Goal: Book appointment/travel/reservation

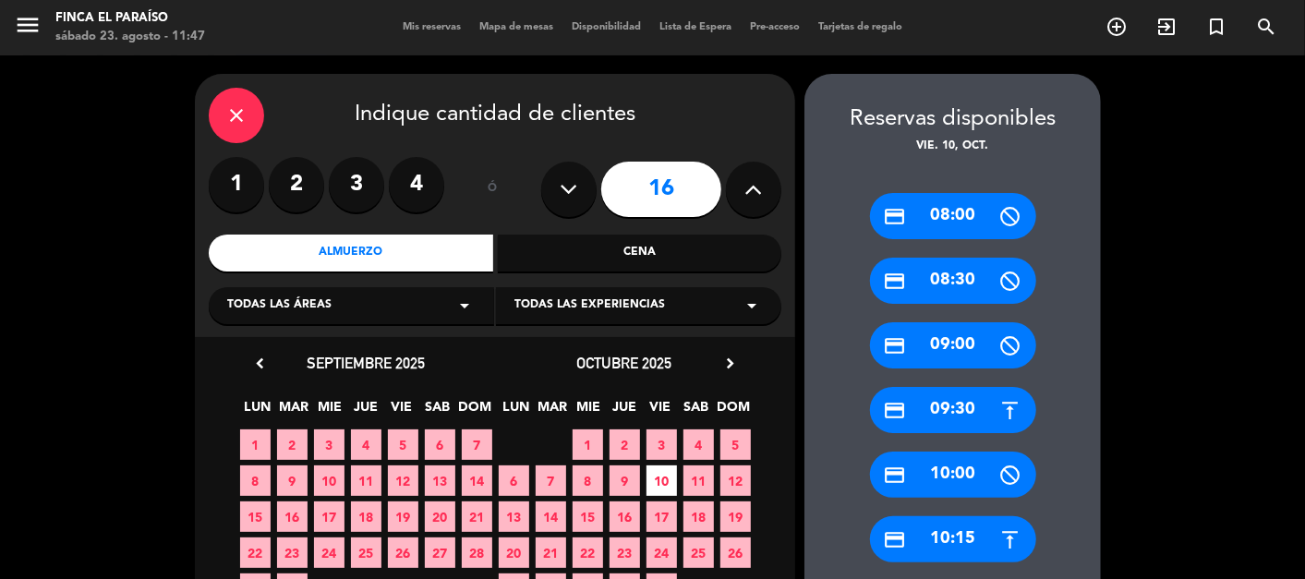
scroll to position [74, 0]
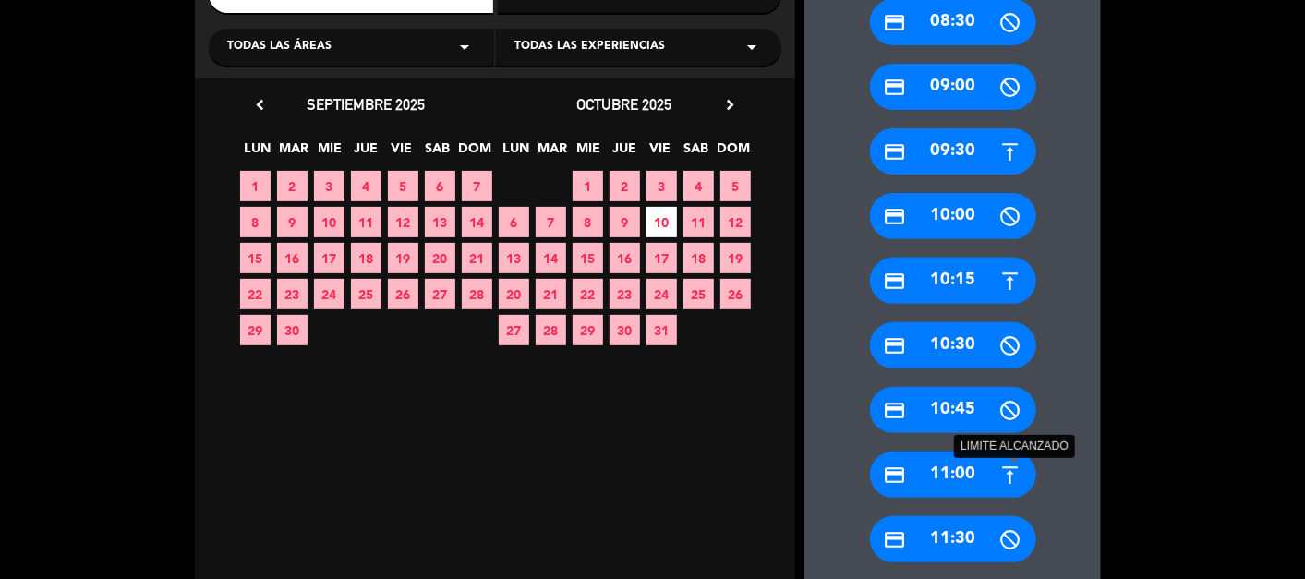
click at [999, 468] on icon at bounding box center [1010, 474] width 23 height 23
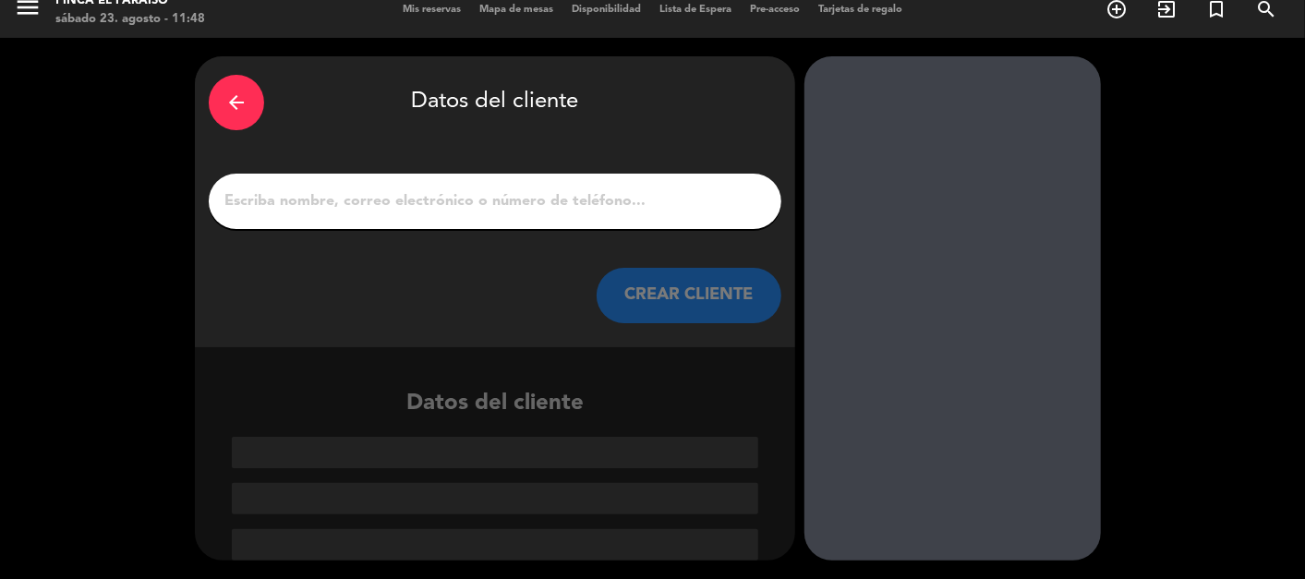
click at [635, 200] on input "1" at bounding box center [495, 201] width 545 height 26
paste input "[PERSON_NAME]"
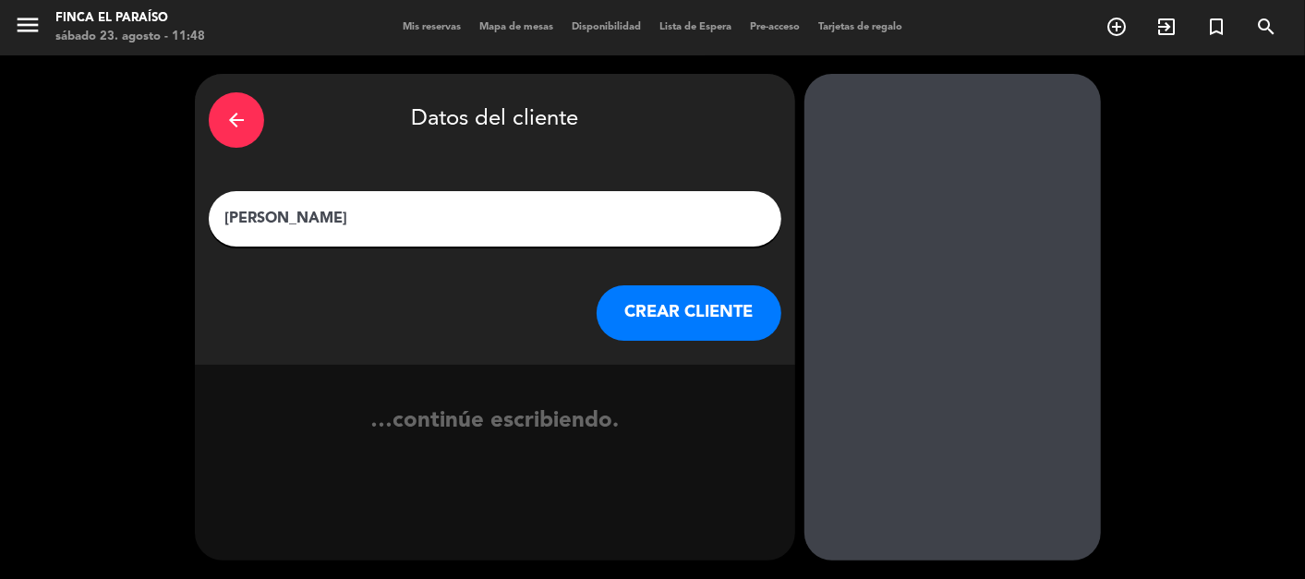
scroll to position [0, 0]
type input "[PERSON_NAME]"
click at [660, 311] on button "CREAR CLIENTE" at bounding box center [688, 312] width 185 height 55
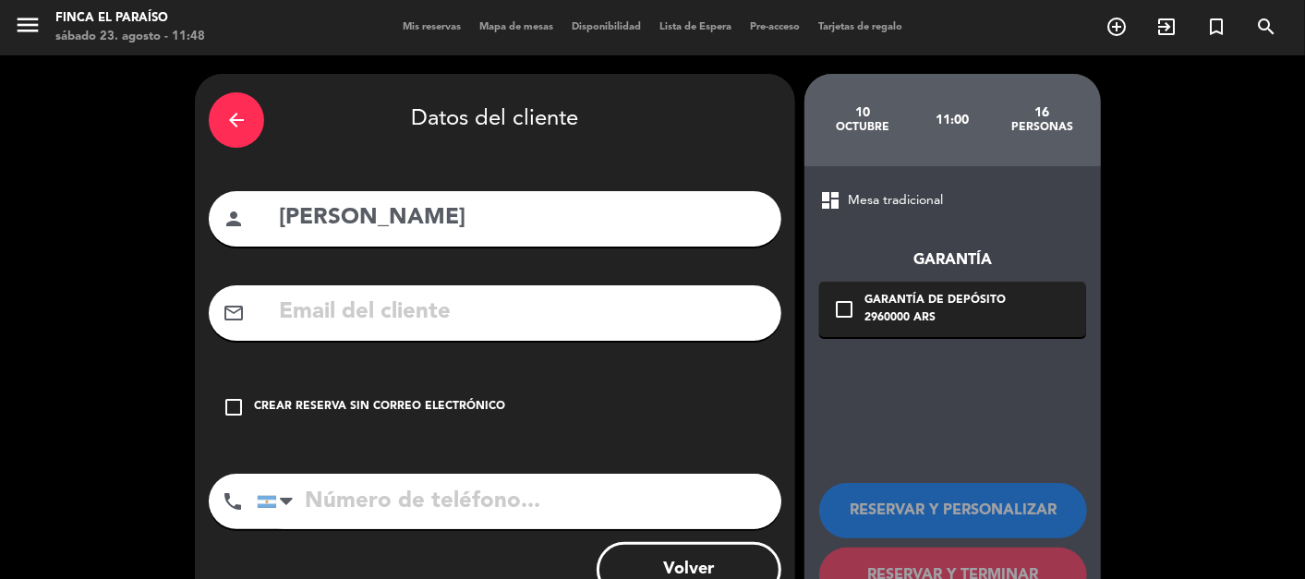
scroll to position [65, 0]
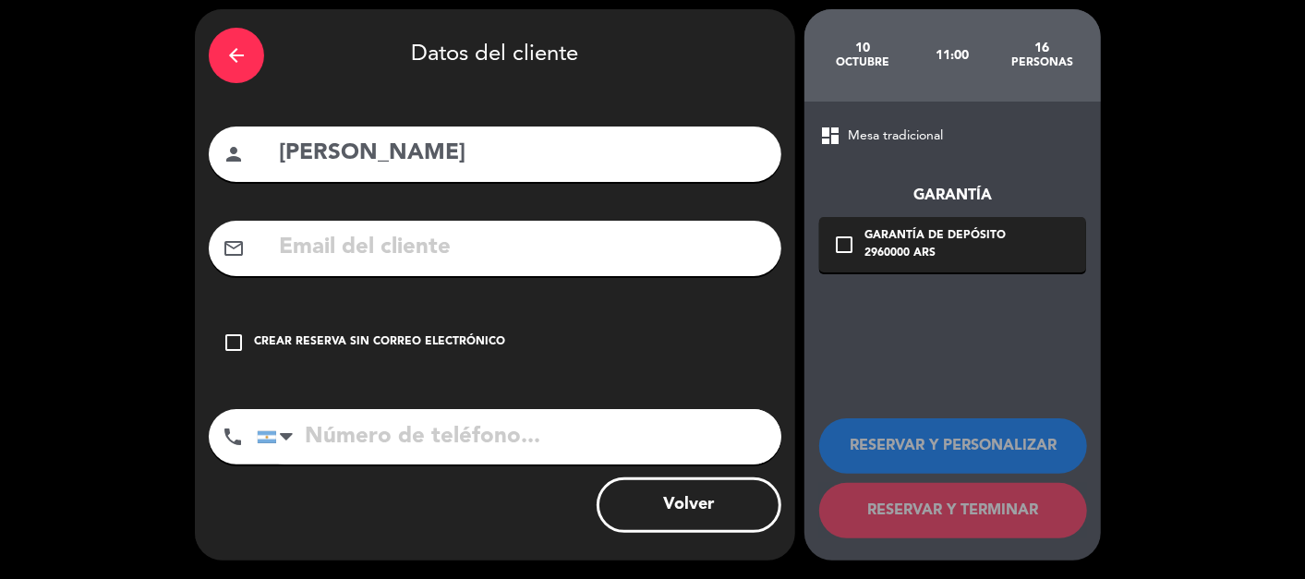
paste input "[PHONE_NUMBER]"
click at [415, 434] on input "tel" at bounding box center [519, 436] width 524 height 55
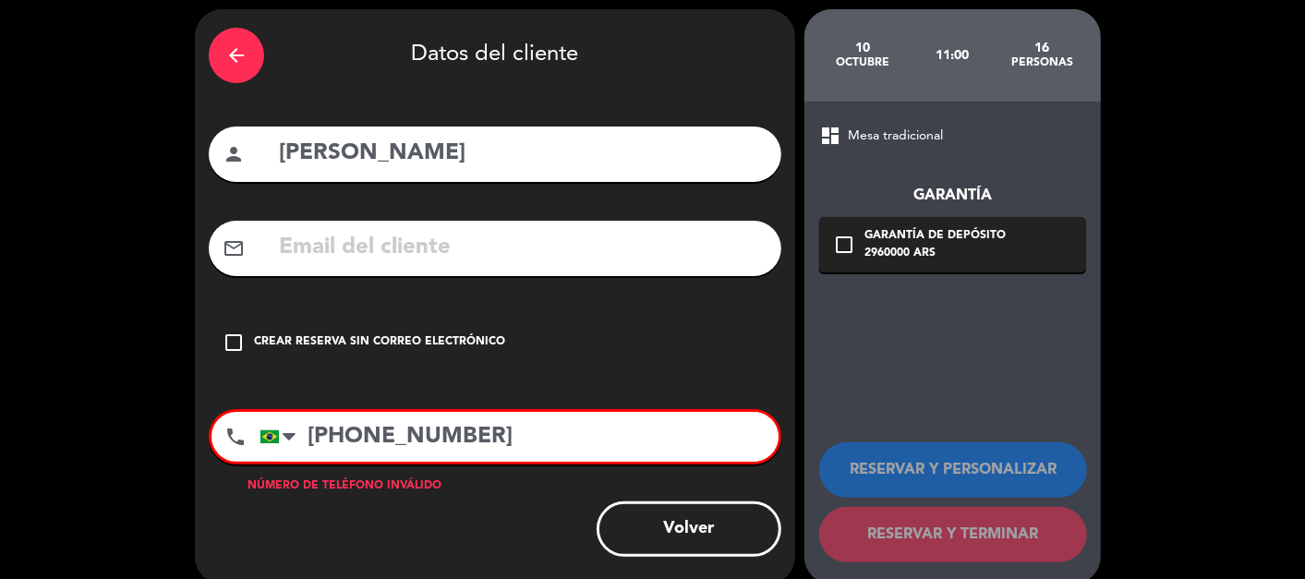
type input "[PHONE_NUMBER]"
click at [409, 252] on input "text" at bounding box center [522, 248] width 490 height 38
click at [500, 247] on input "text" at bounding box center [522, 248] width 490 height 38
paste input "[PERSON_NAME][EMAIL_ADDRESS][PERSON_NAME][DOMAIN_NAME]"
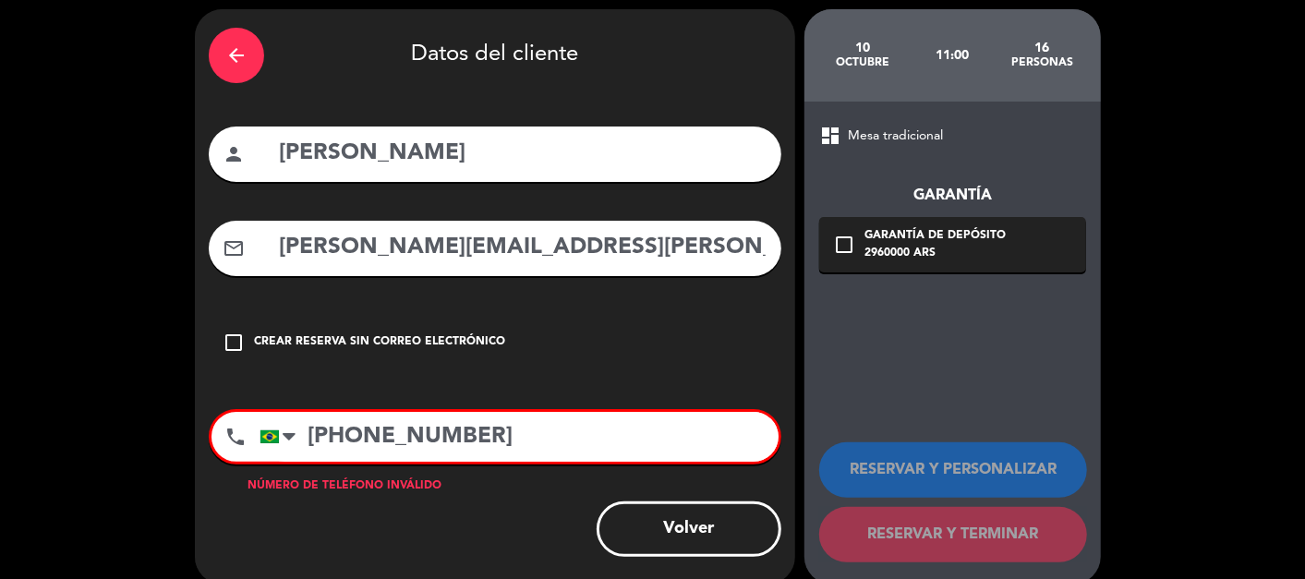
scroll to position [88, 0]
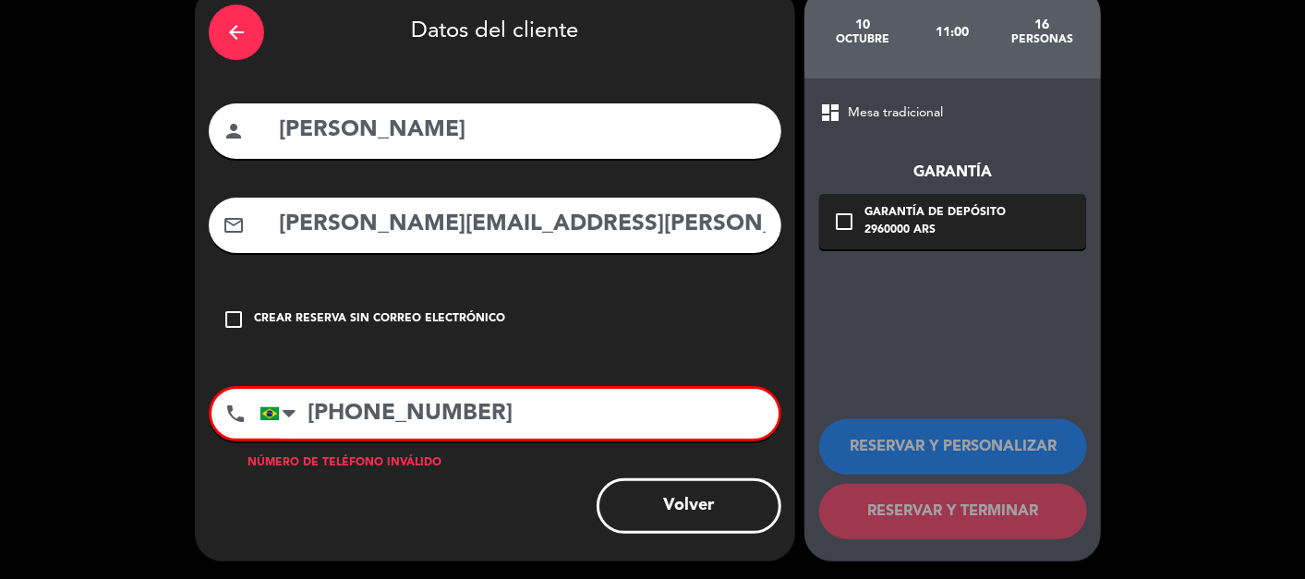
type input "[PERSON_NAME][EMAIL_ADDRESS][PERSON_NAME][DOMAIN_NAME]"
click at [350, 415] on input "[PHONE_NUMBER]" at bounding box center [518, 414] width 519 height 50
click at [434, 414] on input "[PHONE_NUMBER]" at bounding box center [518, 414] width 519 height 50
click at [319, 414] on input "[PHONE_NUMBER]" at bounding box center [518, 414] width 519 height 50
drag, startPoint x: 449, startPoint y: 412, endPoint x: 269, endPoint y: 406, distance: 180.1
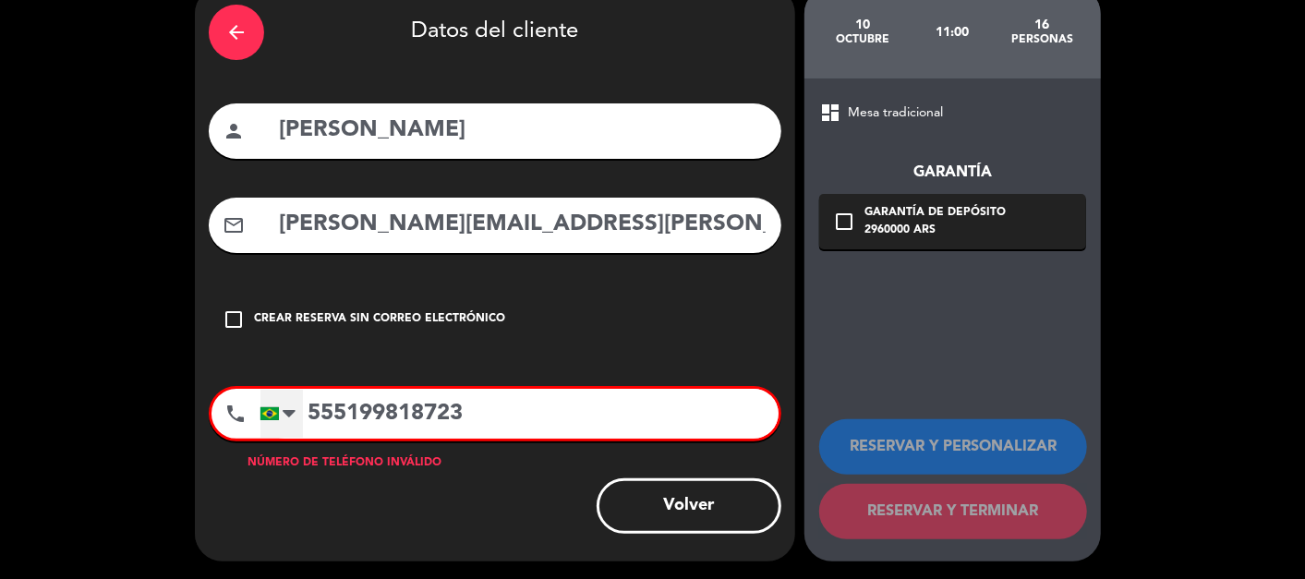
click at [269, 406] on div "[GEOGRAPHIC_DATA] +1 [GEOGRAPHIC_DATA] +44 [GEOGRAPHIC_DATA] ([GEOGRAPHIC_DATA]…" at bounding box center [518, 414] width 519 height 50
type input "3"
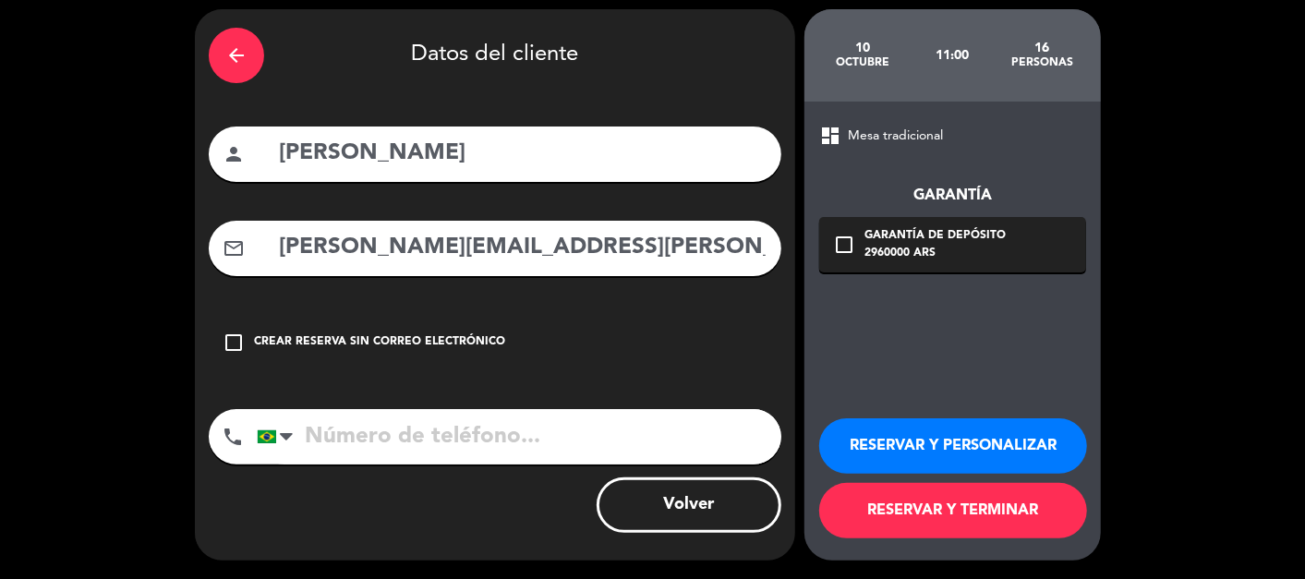
click at [1004, 440] on button "RESERVAR Y PERSONALIZAR" at bounding box center [953, 445] width 268 height 55
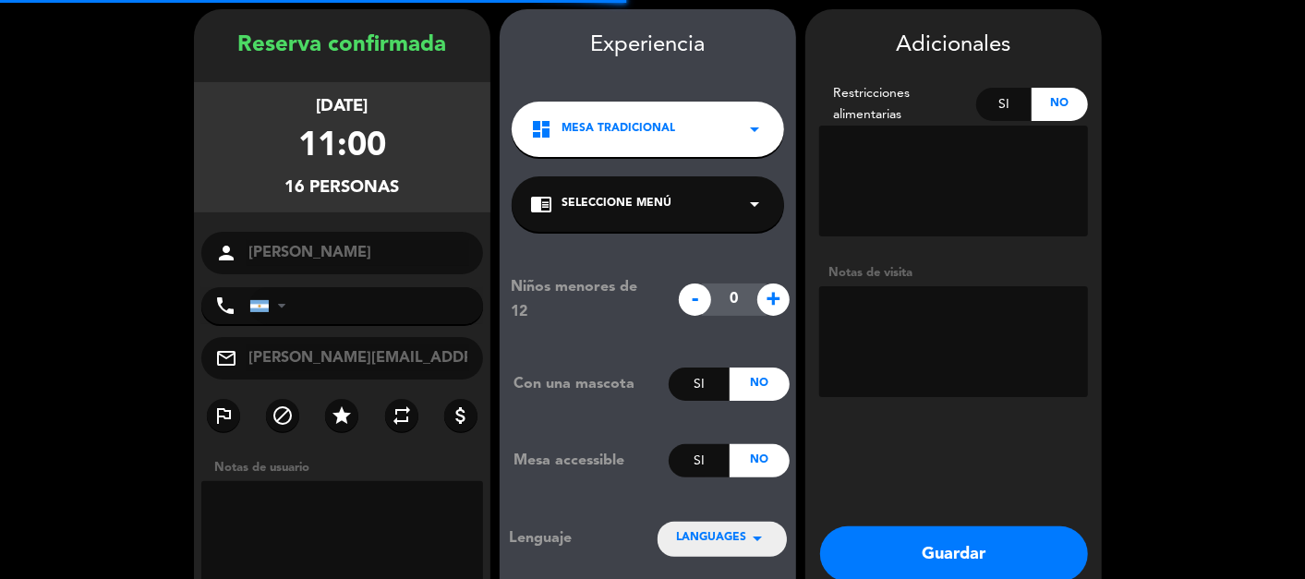
scroll to position [74, 0]
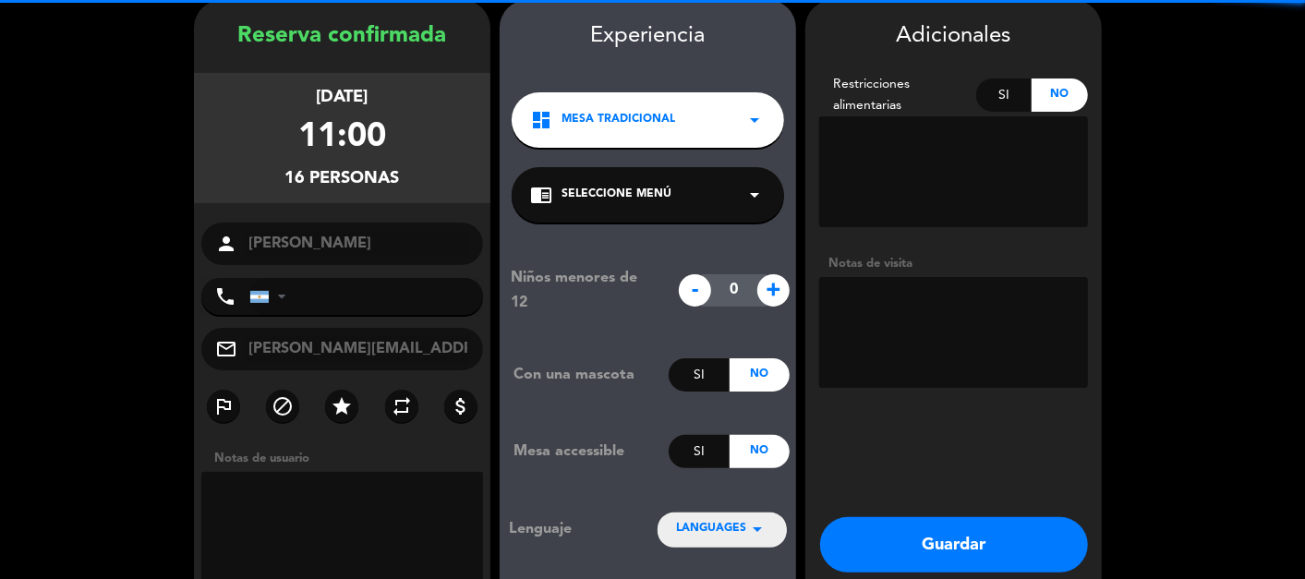
click at [932, 307] on textarea at bounding box center [953, 332] width 269 height 111
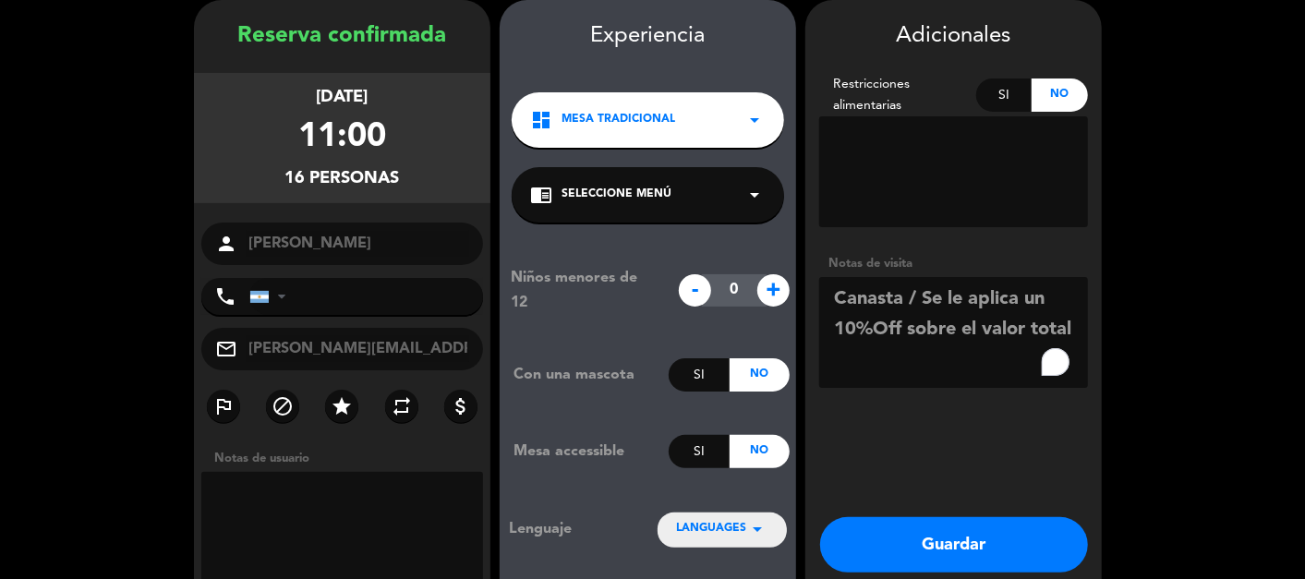
click at [1286, 289] on booking-confirmed "Reserva confirmada [DATE] 11:00 16 personas person [PERSON_NAME] phone [GEOGRAP…" at bounding box center [652, 323] width 1268 height 646
click at [1034, 338] on textarea "To enrich screen reader interactions, please activate Accessibility in Grammarl…" at bounding box center [953, 332] width 269 height 111
click at [988, 353] on textarea "To enrich screen reader interactions, please activate Accessibility in Grammarl…" at bounding box center [953, 332] width 269 height 111
click at [1071, 337] on textarea "To enrich screen reader interactions, please activate Accessibility in Grammarl…" at bounding box center [953, 332] width 269 height 111
type textarea "Canasta / Se le aplica un 10%Off sobre el valor total $3.360.000-10%Off= $"
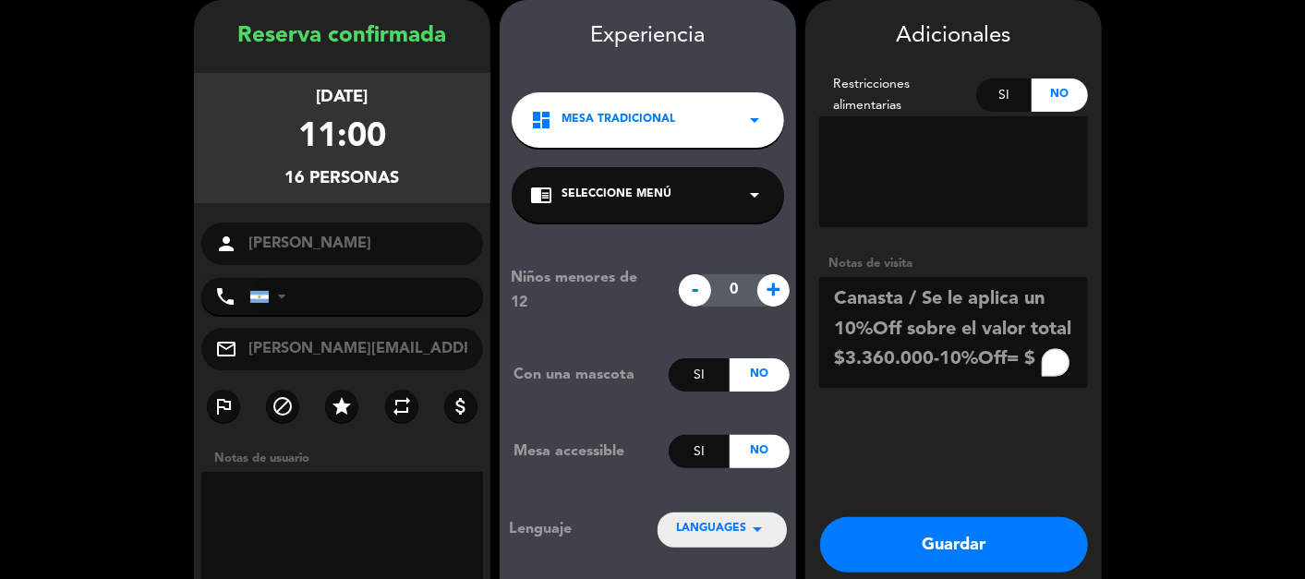
scroll to position [159, 0]
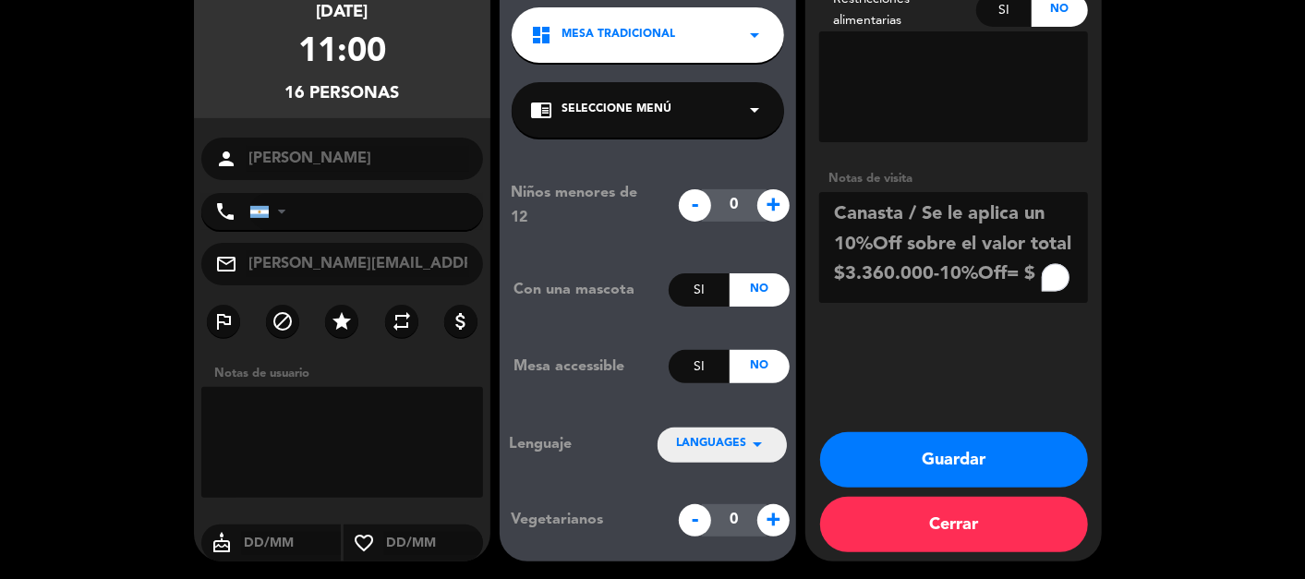
click at [1023, 259] on textarea "To enrich screen reader interactions, please activate Accessibility in Grammarl…" at bounding box center [953, 247] width 269 height 111
click at [1033, 269] on textarea "To enrich screen reader interactions, please activate Accessibility in Grammarl…" at bounding box center [953, 247] width 269 height 111
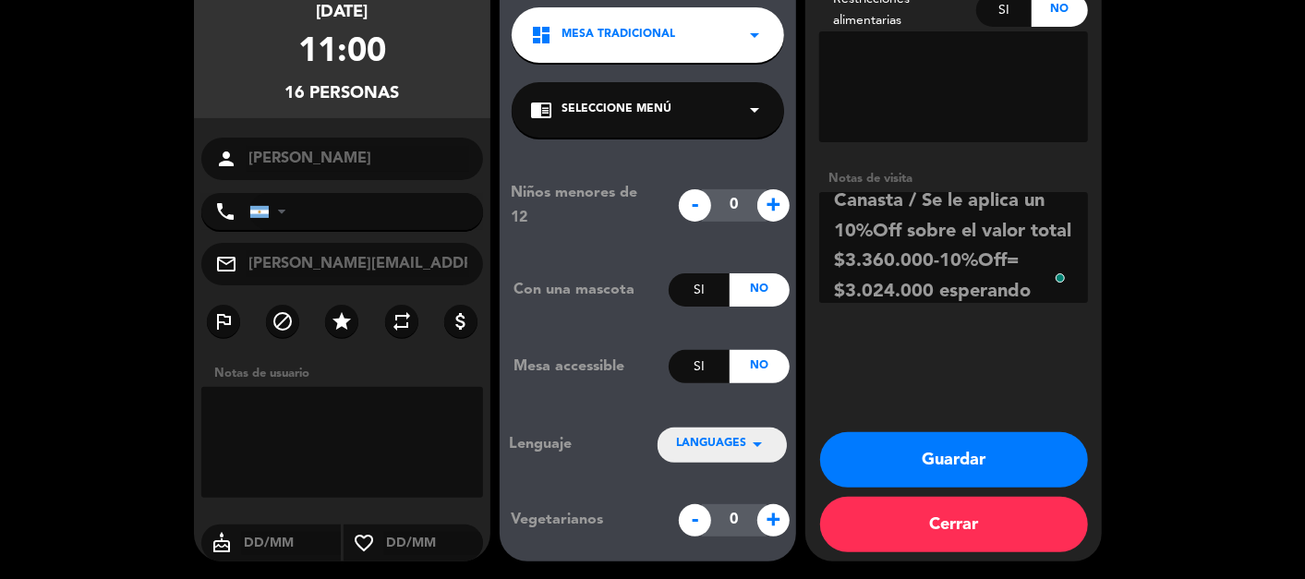
scroll to position [43, 0]
type textarea "Canasta / Se le aplica un 10%Off sobre el valor total $3.360.000-10%Off= $3.024…"
click at [957, 468] on button "Guardar" at bounding box center [954, 459] width 268 height 55
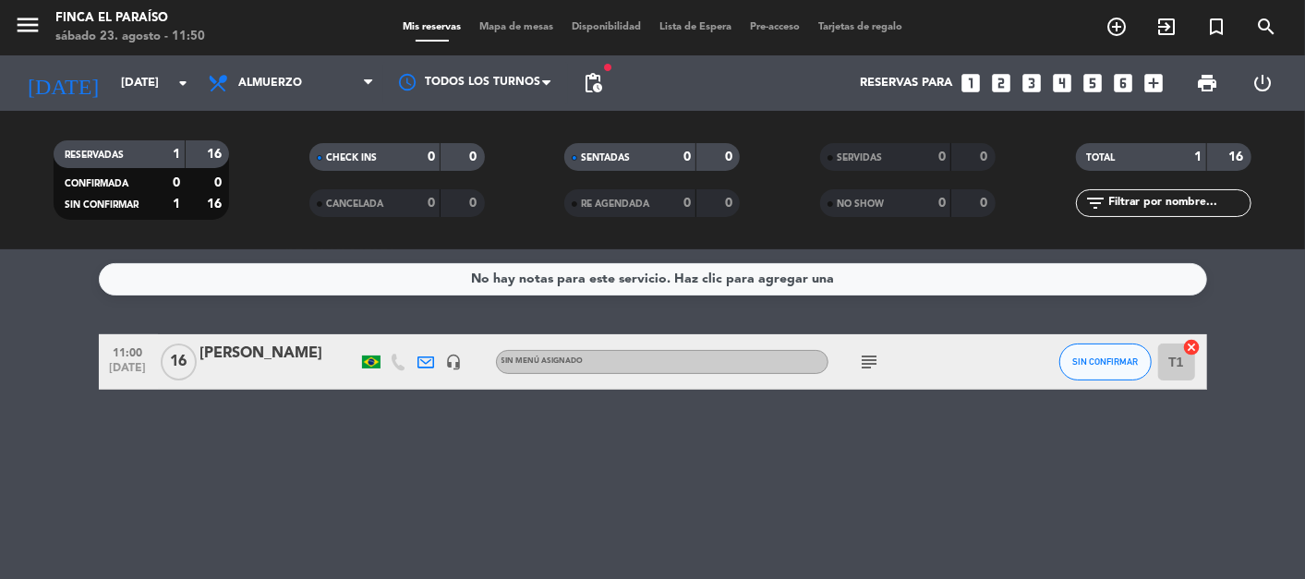
click at [295, 340] on div "11:00 [DATE] [PERSON_NAME] headset_mic Sin menú asignado subject SIN CONFIRMAR …" at bounding box center [653, 361] width 1108 height 55
click at [293, 360] on div "[PERSON_NAME]" at bounding box center [278, 354] width 157 height 24
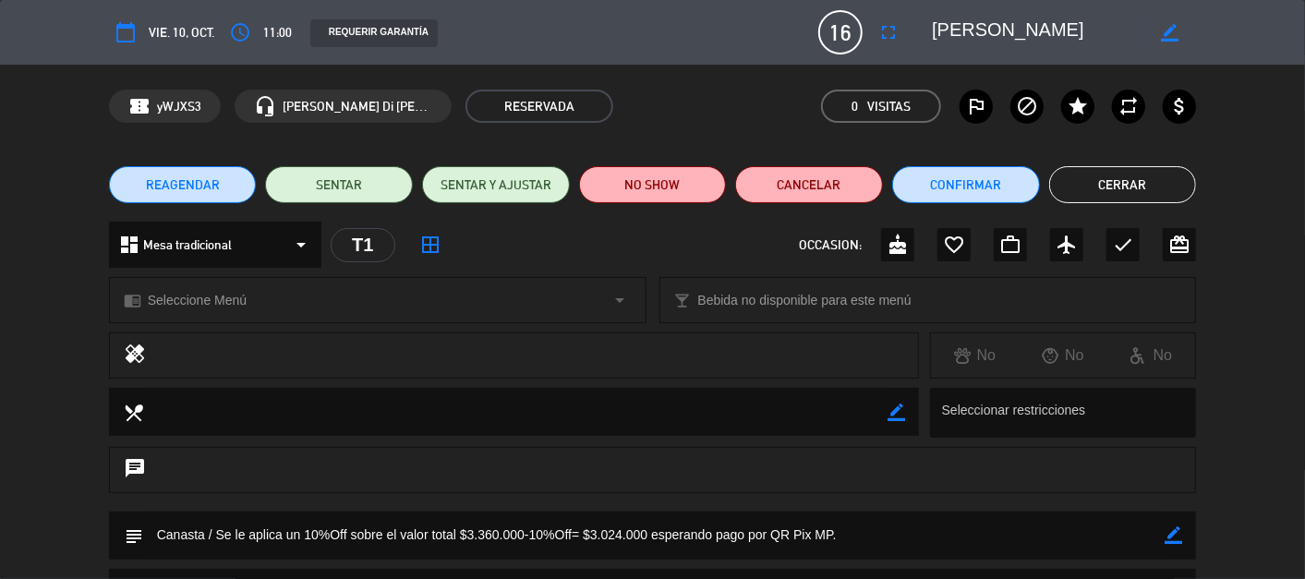
scroll to position [212, 0]
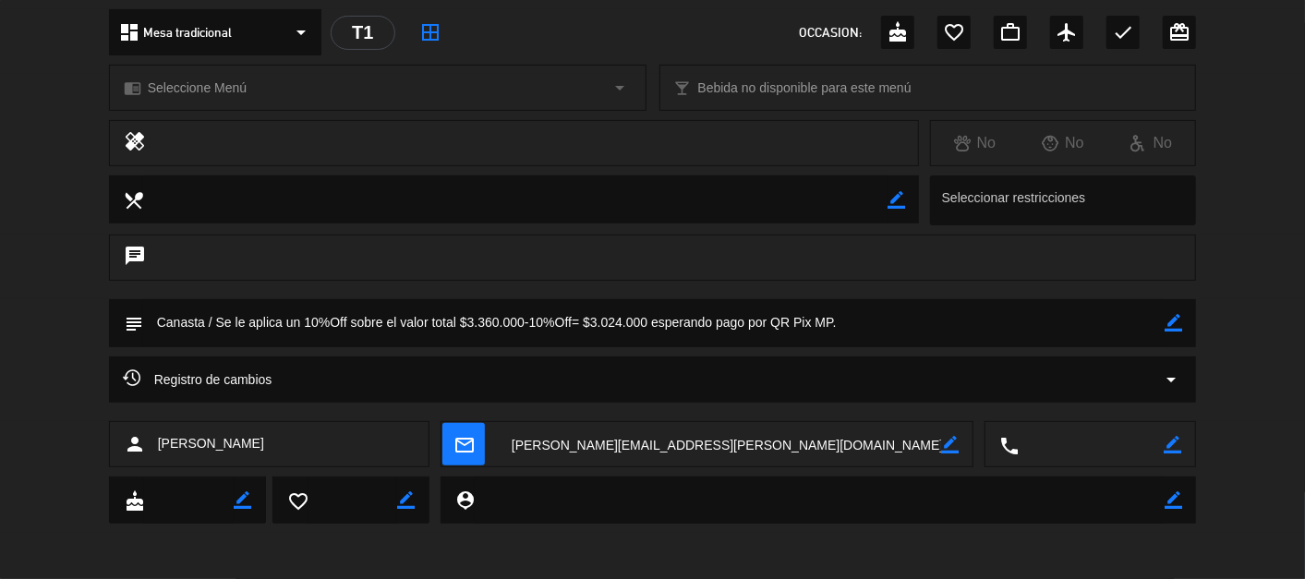
click at [1168, 448] on icon "border_color" at bounding box center [1172, 445] width 18 height 18
click at [1115, 440] on textarea at bounding box center [1091, 445] width 145 height 46
paste textarea "[PERSON_NAME][EMAIL_ADDRESS][PERSON_NAME][DOMAIN_NAME]"
type textarea "[PERSON_NAME][EMAIL_ADDRESS][PERSON_NAME][DOMAIN_NAME]"
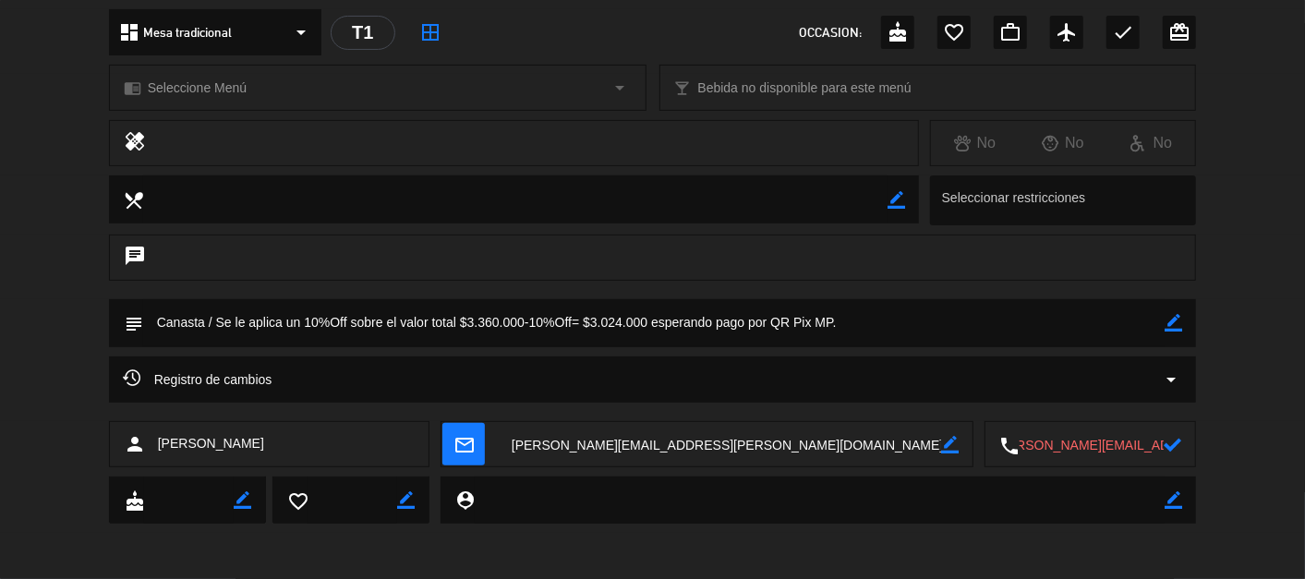
click at [1131, 446] on textarea at bounding box center [1091, 445] width 145 height 46
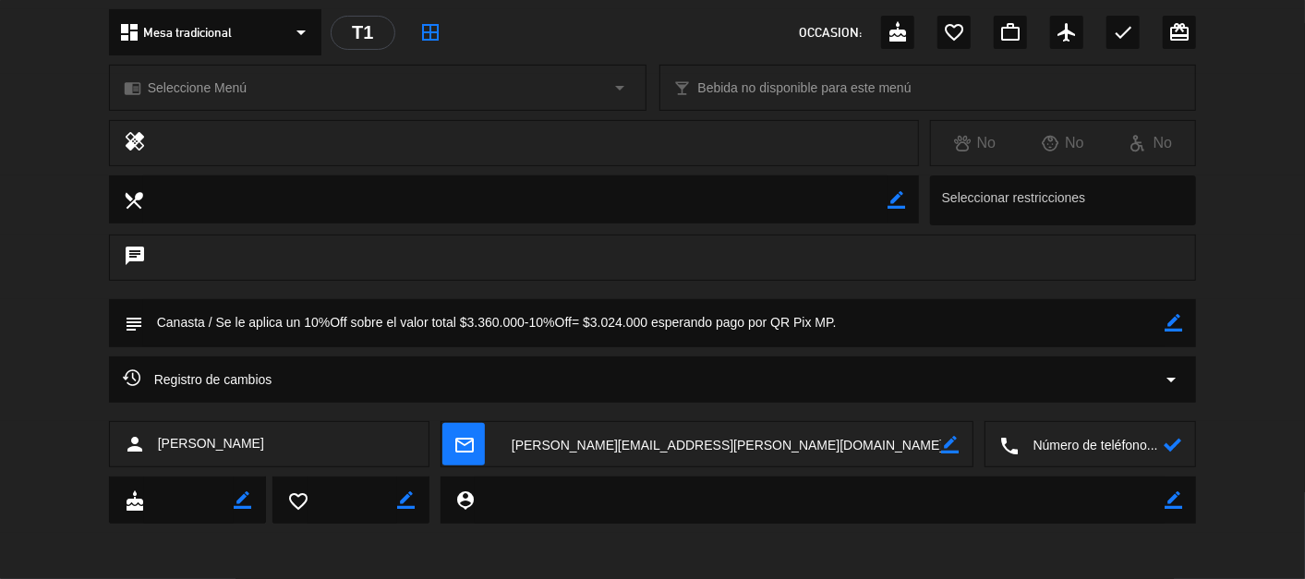
paste textarea "[PHONE_NUMBER]"
click at [1129, 448] on textarea at bounding box center [1091, 445] width 145 height 46
type textarea "[PHONE_NUMBER]"
click at [1180, 436] on icon at bounding box center [1172, 445] width 18 height 18
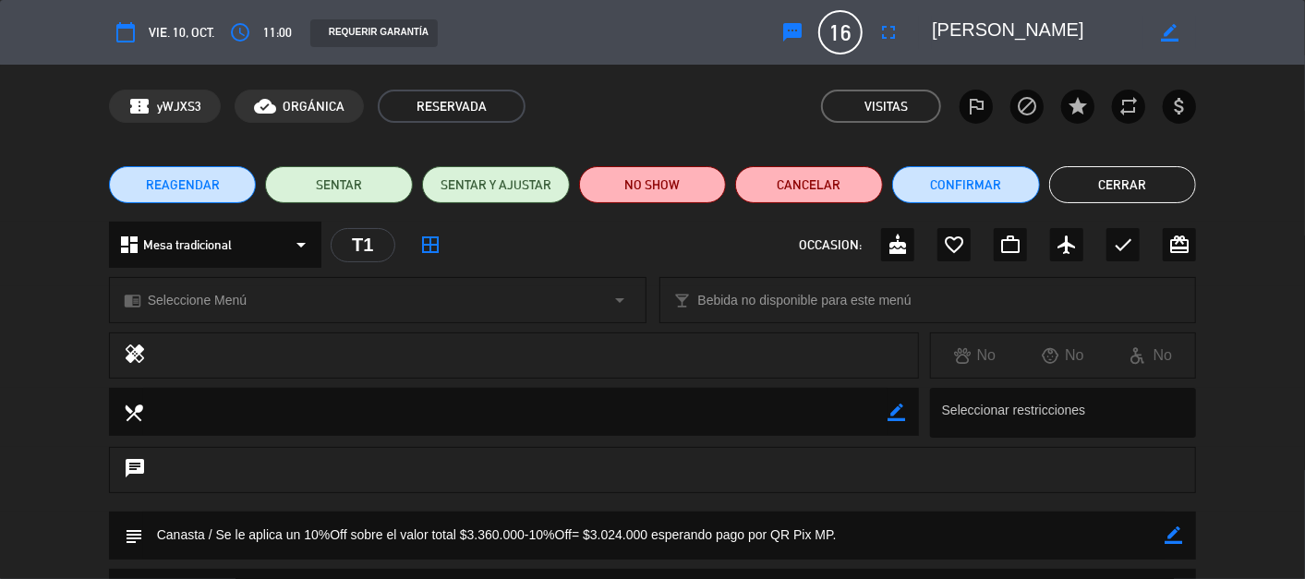
scroll to position [212, 0]
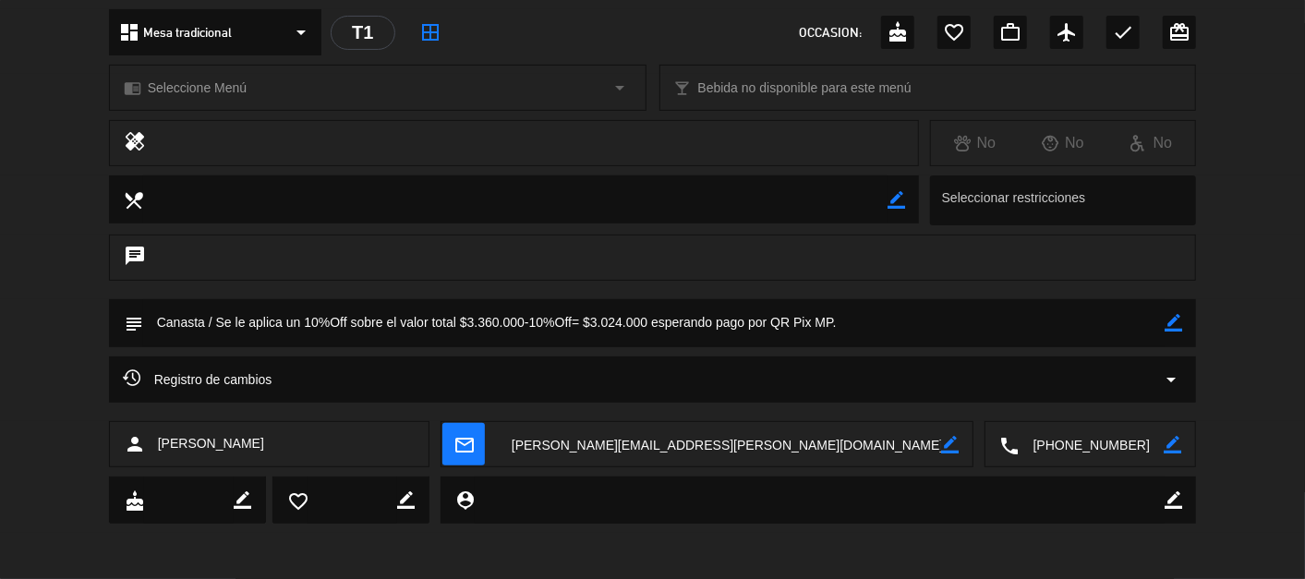
click at [1173, 327] on icon "border_color" at bounding box center [1173, 323] width 18 height 18
